Goal: Navigation & Orientation: Find specific page/section

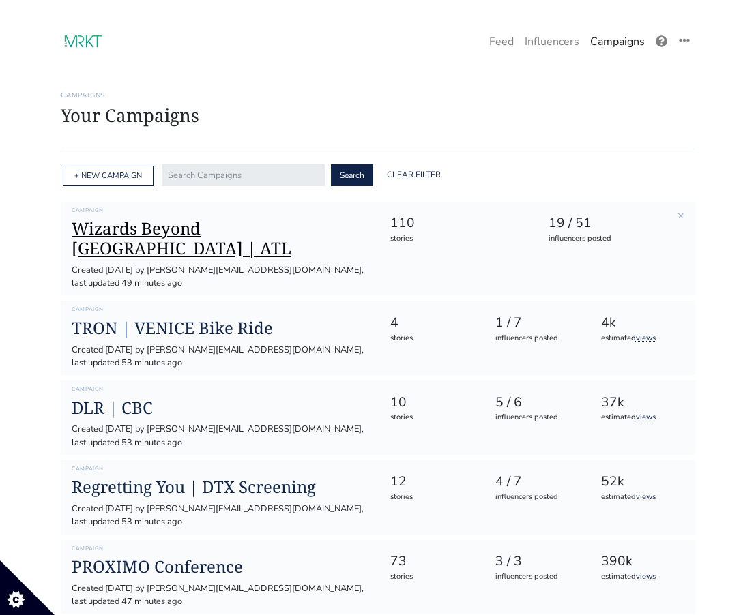
click at [316, 235] on h1 "Wizards Beyond [GEOGRAPHIC_DATA] | ATL" at bounding box center [220, 239] width 296 height 40
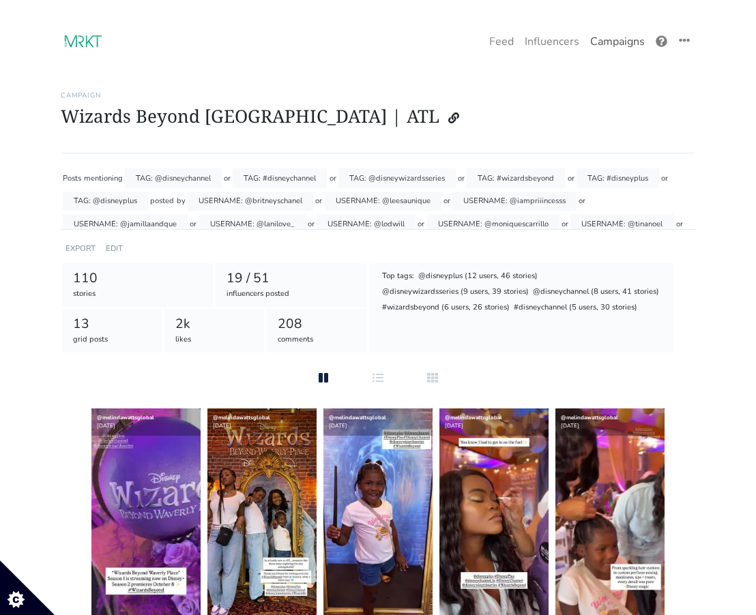
click at [615, 48] on link "Campaigns" at bounding box center [616, 41] width 65 height 27
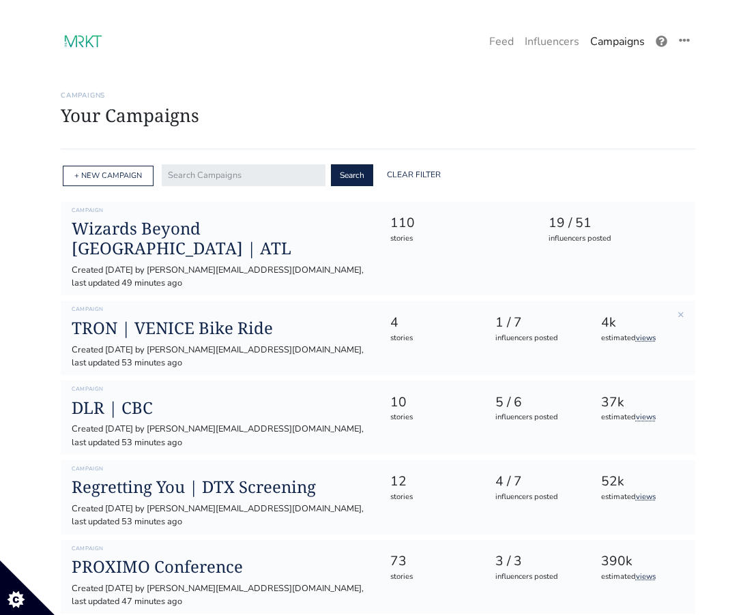
click at [214, 307] on div "Campaign TRON | VENICE Bike Ride Created [DATE] by [PERSON_NAME][EMAIL_ADDRESS]…" at bounding box center [219, 337] width 316 height 63
click at [213, 318] on h1 "TRON | VENICE Bike Ride" at bounding box center [220, 328] width 296 height 20
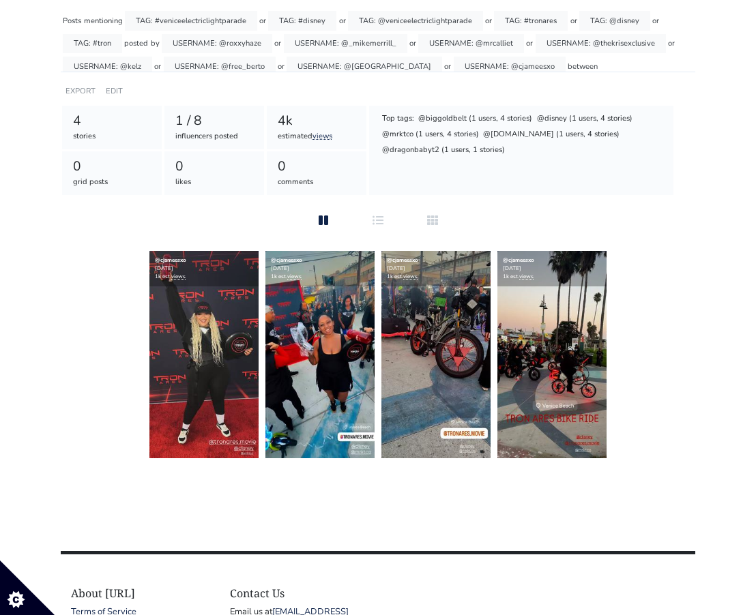
scroll to position [158, 0]
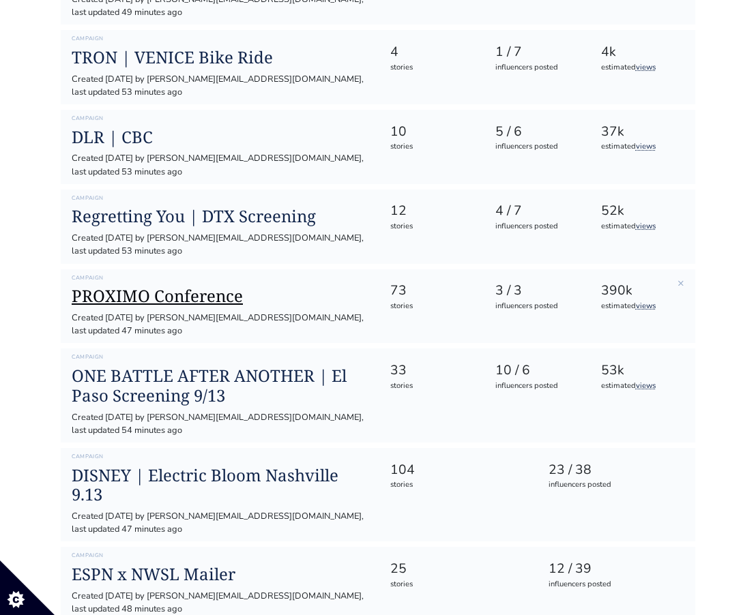
scroll to position [274, 0]
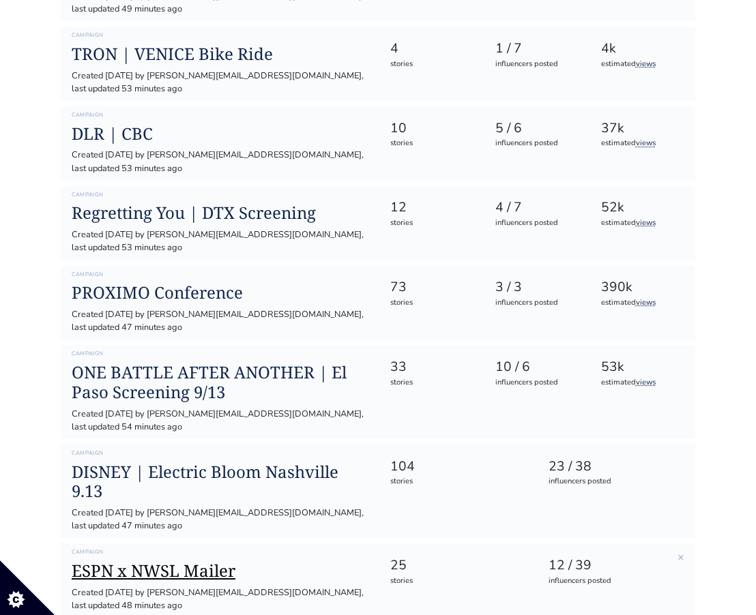
click at [119, 561] on h1 "ESPN x NWSL Mailer" at bounding box center [220, 571] width 296 height 20
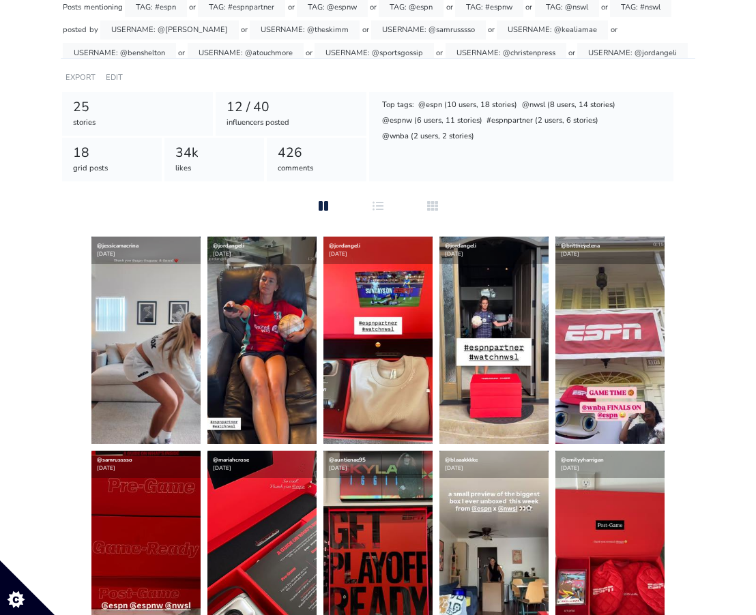
scroll to position [175, 0]
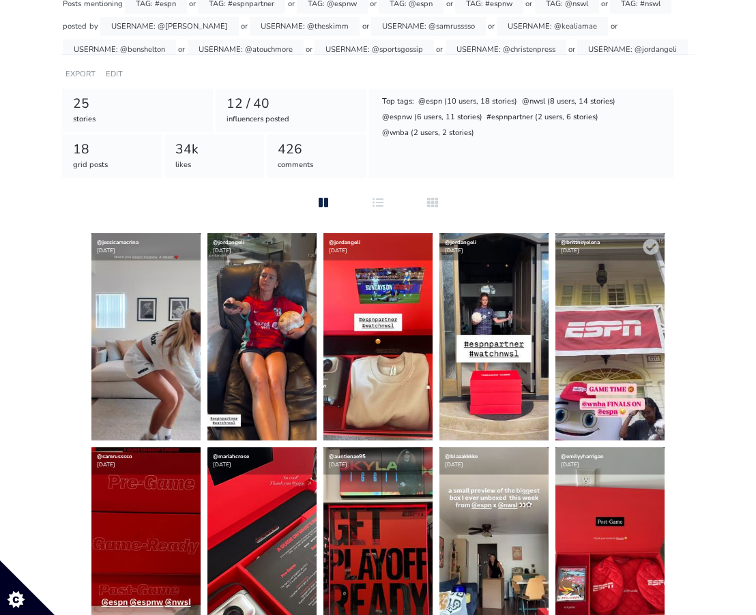
click at [636, 366] on img at bounding box center [609, 336] width 109 height 207
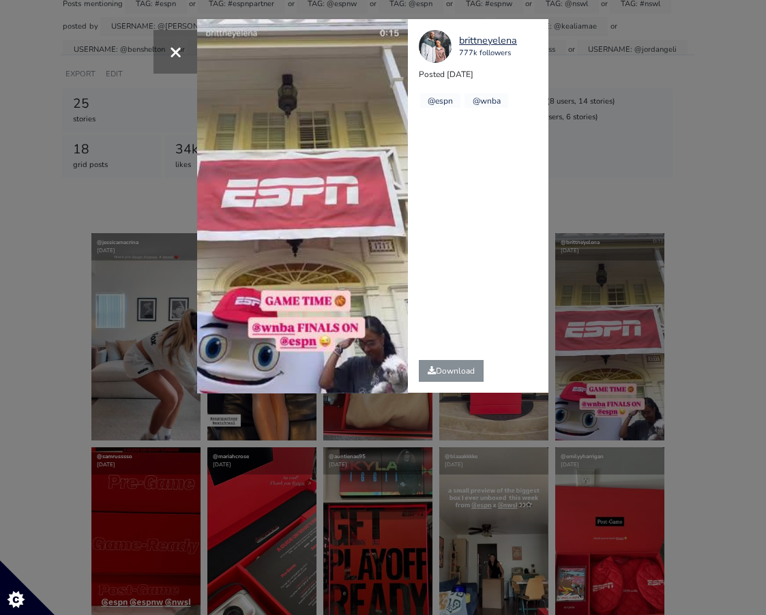
click at [694, 345] on div "× Your browser does not support HTML5 video. [GEOGRAPHIC_DATA] 777k followers P…" at bounding box center [383, 307] width 766 height 615
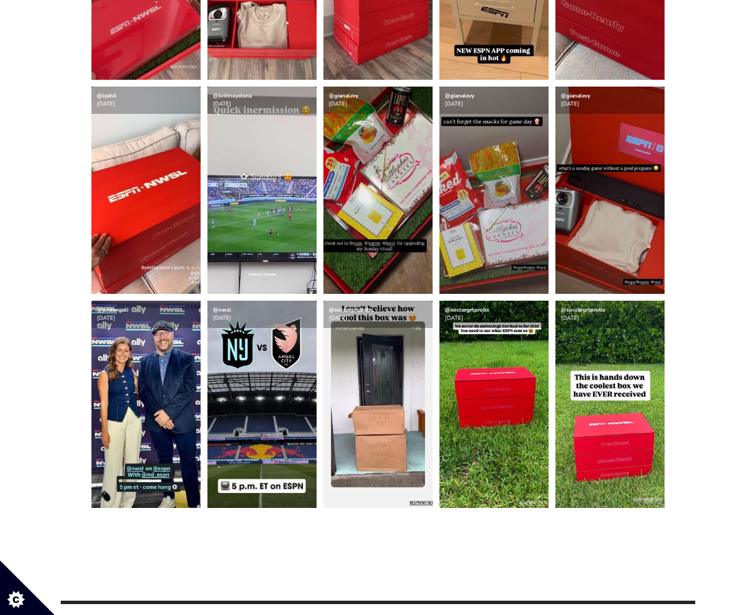
scroll to position [332, 0]
